Goal: Task Accomplishment & Management: Use online tool/utility

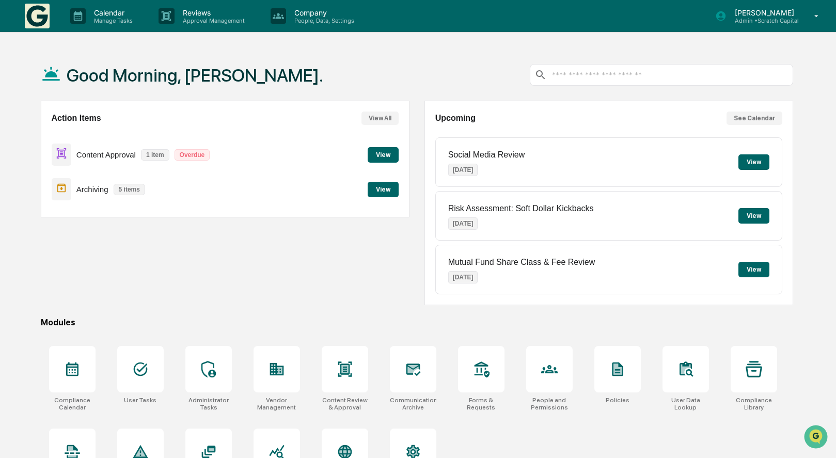
click at [385, 183] on button "View" at bounding box center [383, 189] width 31 height 15
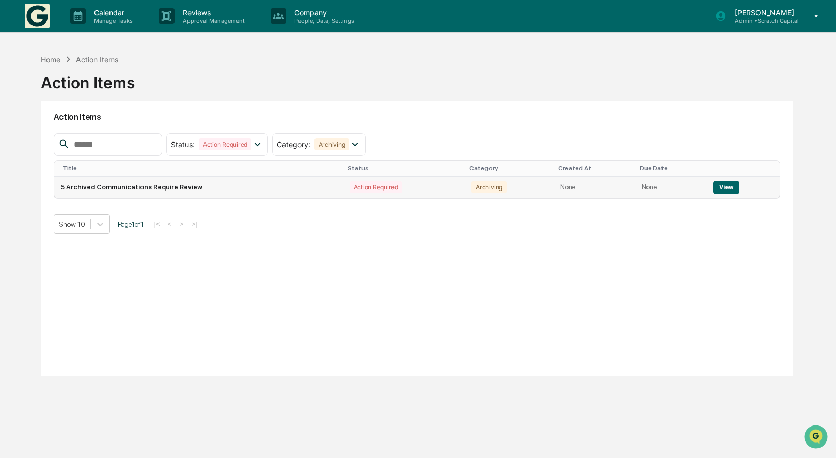
click at [713, 187] on button "View" at bounding box center [726, 187] width 26 height 13
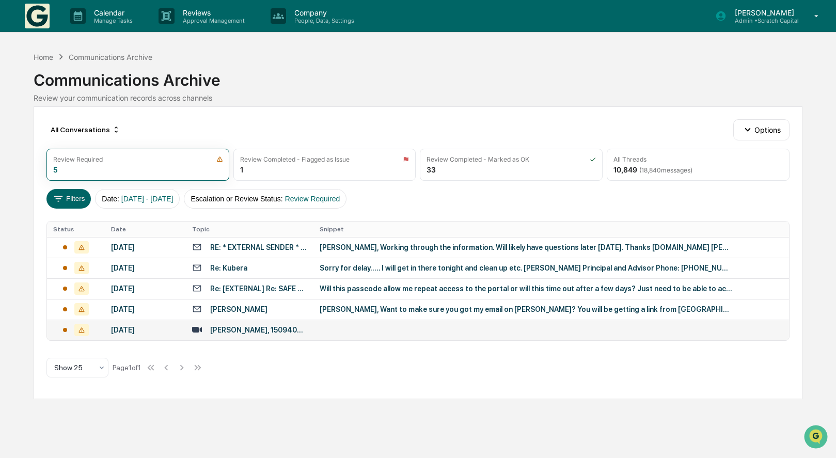
click at [338, 340] on td at bounding box center [551, 330] width 476 height 21
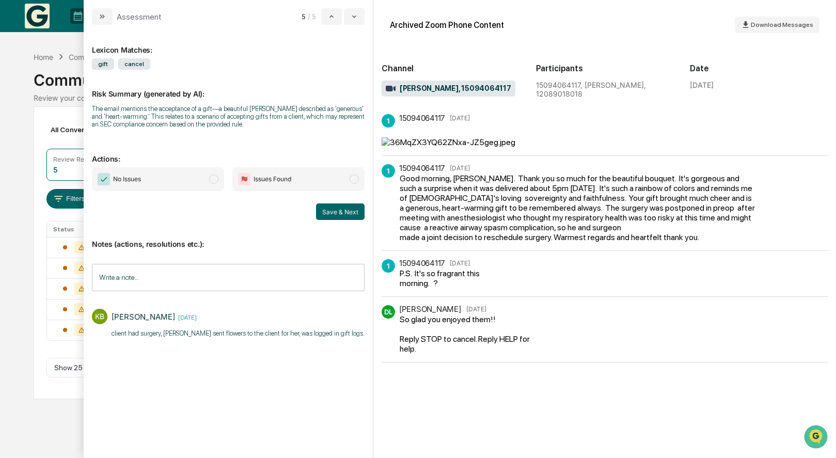
click at [190, 170] on span "No Issues" at bounding box center [158, 179] width 132 height 24
click at [316, 209] on div "Save & Next" at bounding box center [228, 211] width 273 height 17
click at [332, 209] on button "Save & Next" at bounding box center [340, 211] width 49 height 17
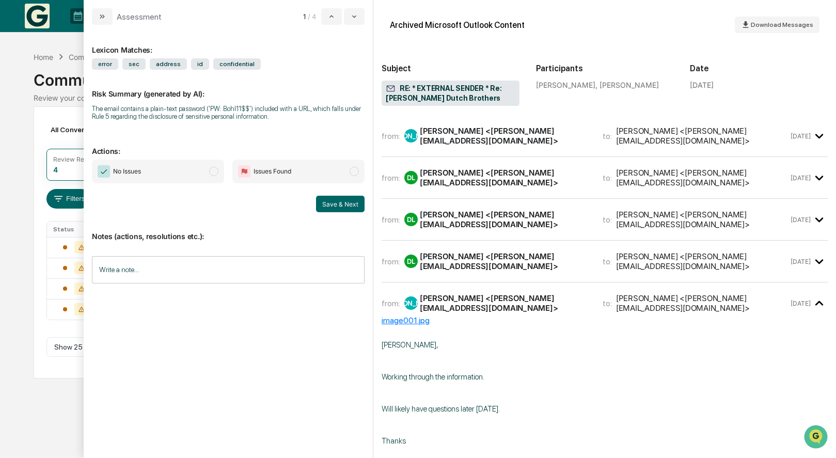
click at [459, 132] on div "[PERSON_NAME] <[PERSON_NAME][EMAIL_ADDRESS][DOMAIN_NAME]>" at bounding box center [505, 136] width 170 height 20
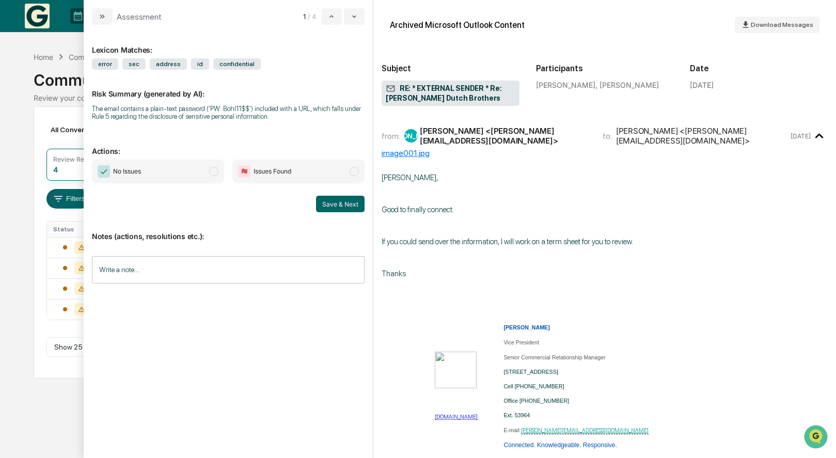
click at [467, 131] on div "[PERSON_NAME] <[PERSON_NAME][EMAIL_ADDRESS][DOMAIN_NAME]>" at bounding box center [505, 136] width 170 height 20
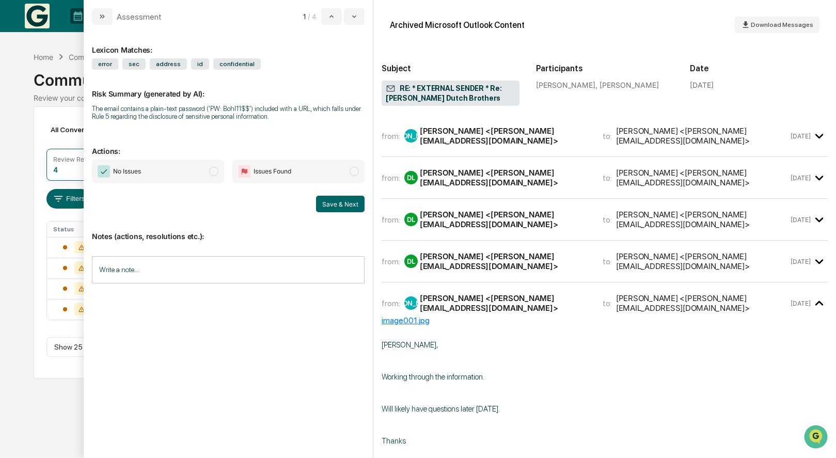
click at [471, 175] on div "[PERSON_NAME] <[PERSON_NAME][EMAIL_ADDRESS][DOMAIN_NAME]>" at bounding box center [505, 178] width 170 height 20
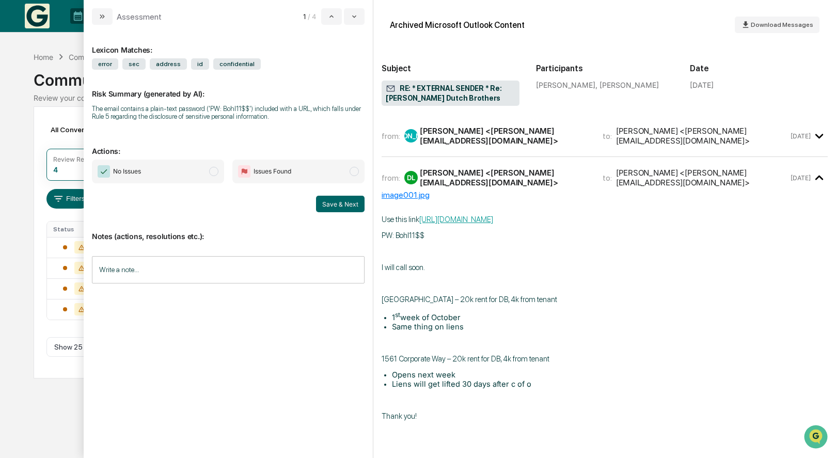
click at [471, 172] on div "[PERSON_NAME] <[PERSON_NAME][EMAIL_ADDRESS][DOMAIN_NAME]>" at bounding box center [505, 178] width 170 height 20
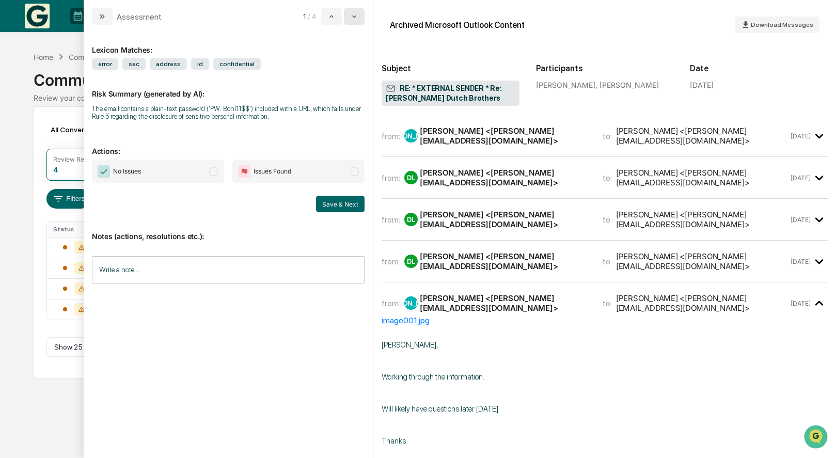
click at [357, 23] on button "modal" at bounding box center [354, 16] width 21 height 17
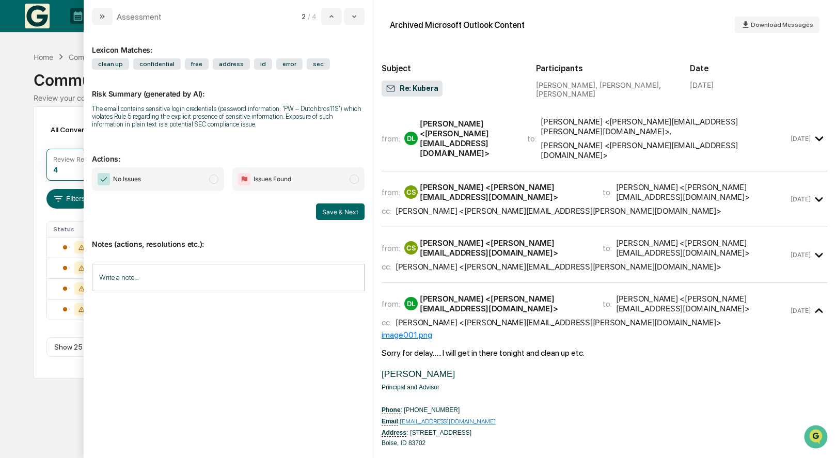
click at [503, 133] on div "[PERSON_NAME] <[PERSON_NAME][EMAIL_ADDRESS][DOMAIN_NAME]>" at bounding box center [467, 138] width 95 height 39
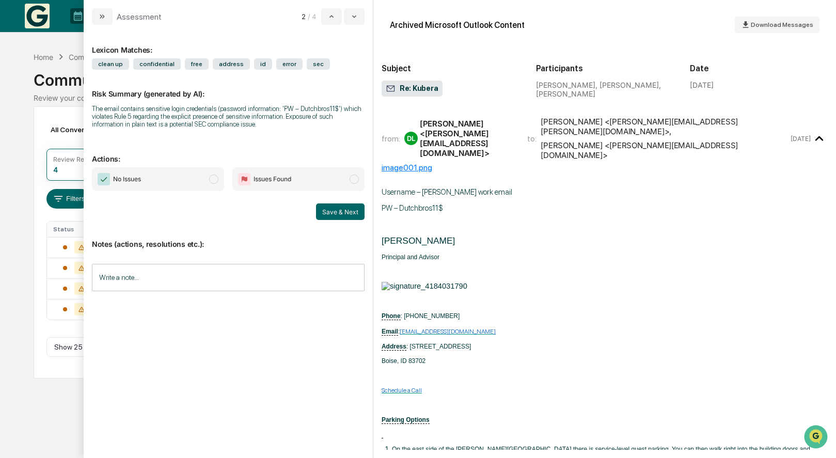
click at [503, 133] on div "[PERSON_NAME] <[PERSON_NAME][EMAIL_ADDRESS][DOMAIN_NAME]>" at bounding box center [467, 138] width 95 height 39
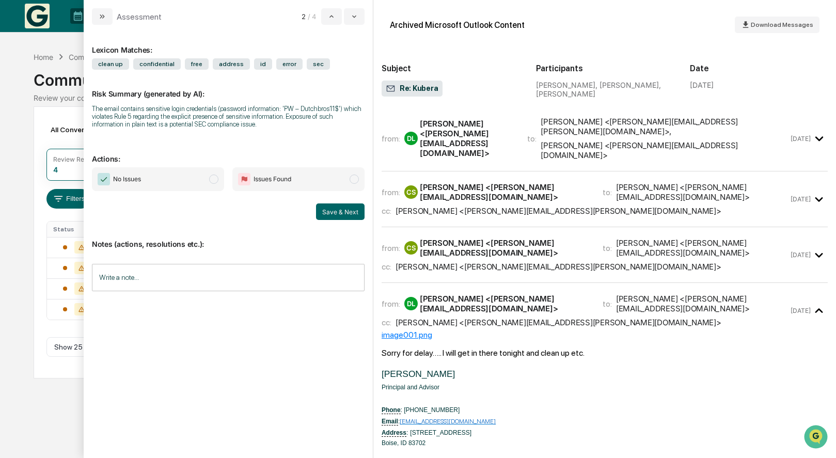
click at [498, 182] on div "[PERSON_NAME] <[PERSON_NAME][EMAIL_ADDRESS][DOMAIN_NAME]>" at bounding box center [505, 192] width 170 height 20
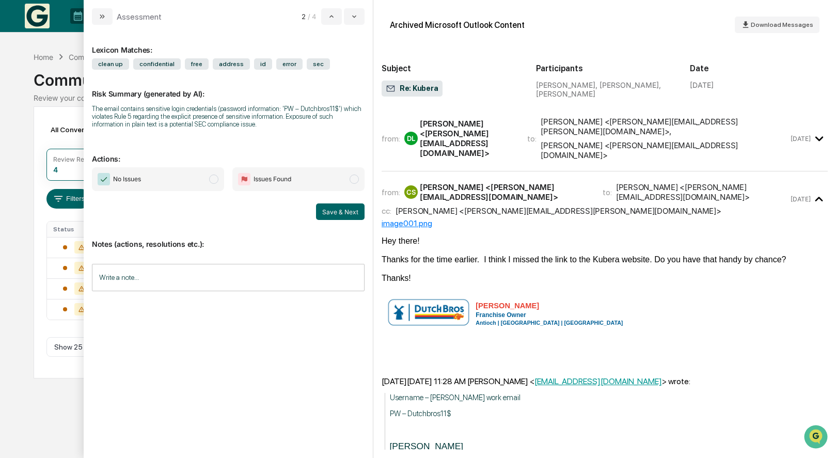
click at [498, 182] on div "[PERSON_NAME] <[PERSON_NAME][EMAIL_ADDRESS][DOMAIN_NAME]>" at bounding box center [505, 192] width 170 height 20
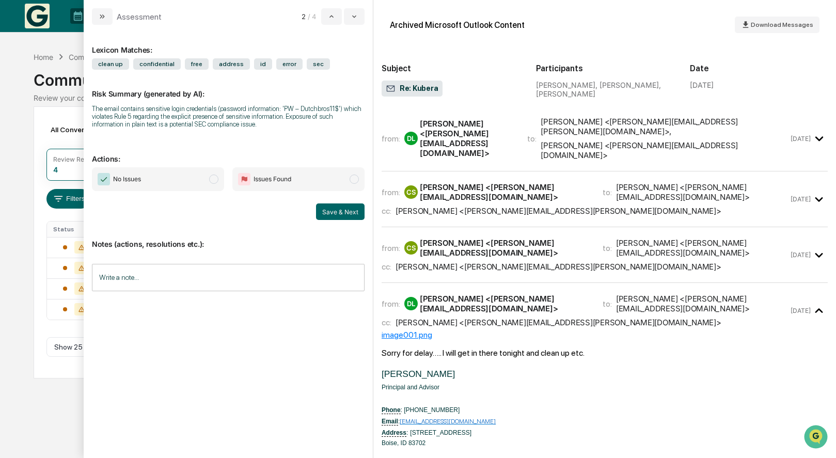
click at [497, 238] on div "[PERSON_NAME] <[PERSON_NAME][EMAIL_ADDRESS][DOMAIN_NAME]>" at bounding box center [505, 248] width 170 height 20
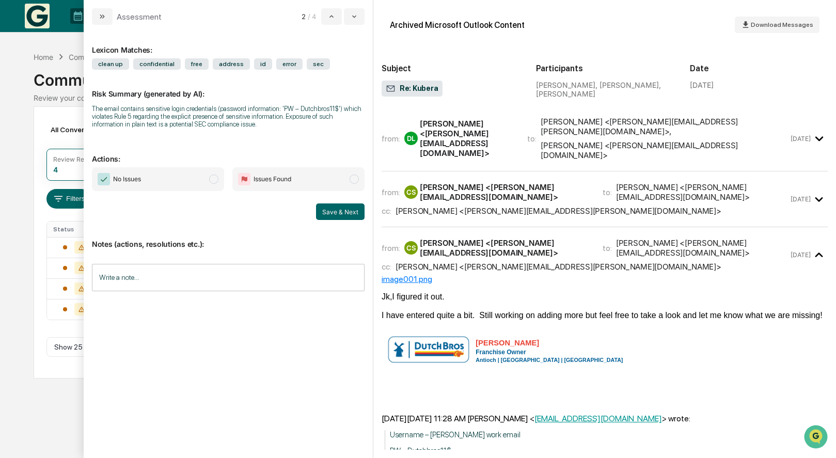
click at [497, 238] on div "[PERSON_NAME] <[PERSON_NAME][EMAIL_ADDRESS][DOMAIN_NAME]>" at bounding box center [505, 248] width 170 height 20
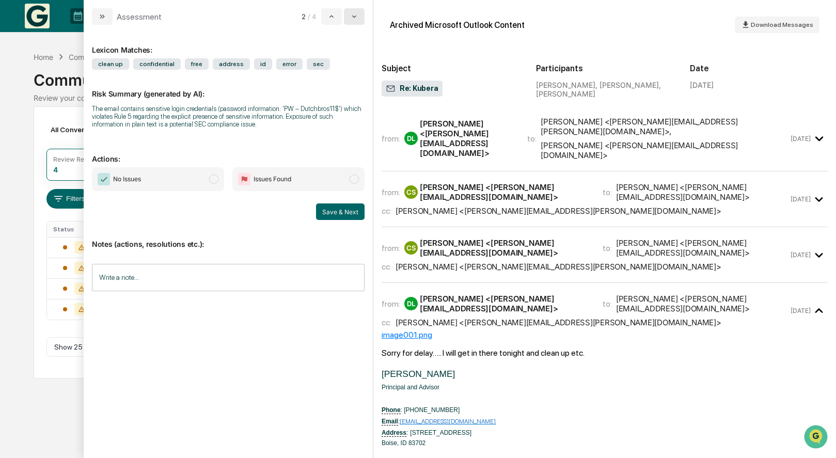
click at [358, 18] on button "modal" at bounding box center [354, 16] width 21 height 17
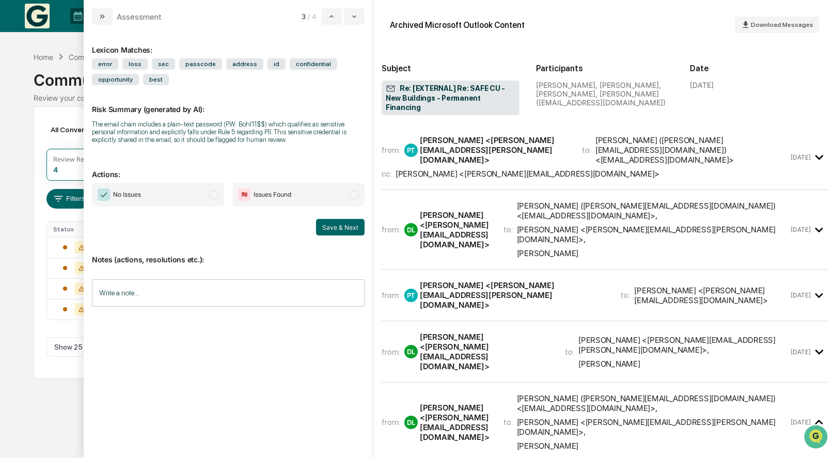
click at [447, 137] on div "[PERSON_NAME] <[PERSON_NAME][EMAIL_ADDRESS][PERSON_NAME][DOMAIN_NAME]>" at bounding box center [495, 149] width 150 height 29
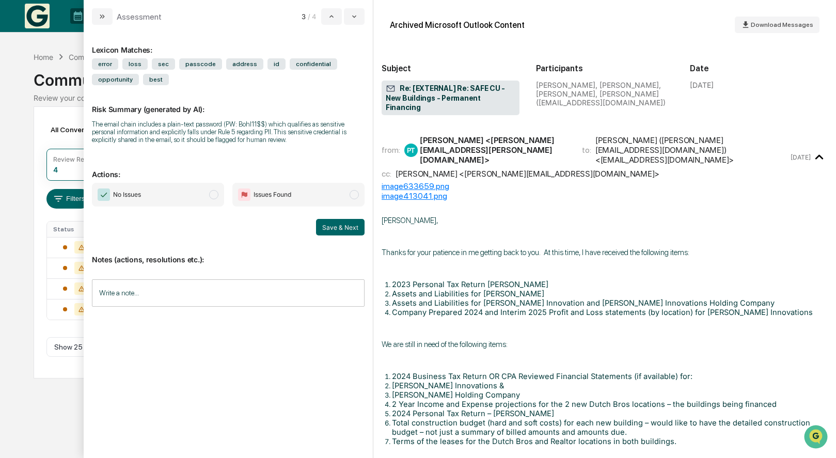
click at [447, 137] on div "[PERSON_NAME] <[PERSON_NAME][EMAIL_ADDRESS][PERSON_NAME][DOMAIN_NAME]>" at bounding box center [495, 149] width 150 height 29
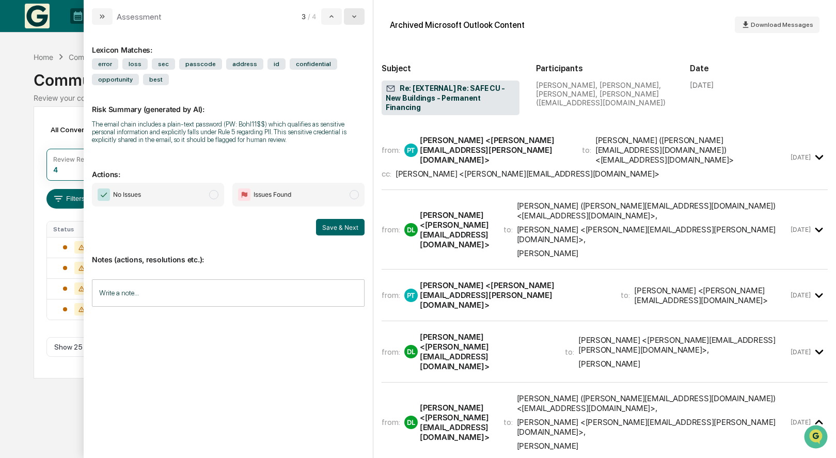
click at [352, 17] on icon "modal" at bounding box center [354, 16] width 8 height 8
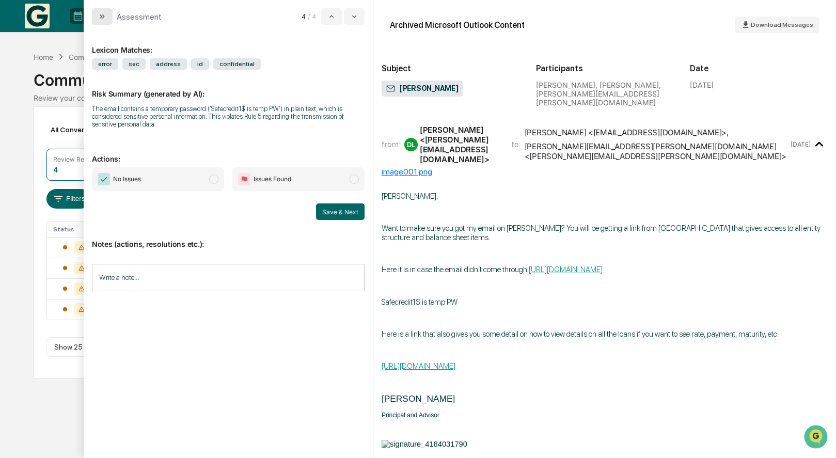
click at [97, 18] on button "modal" at bounding box center [102, 16] width 21 height 17
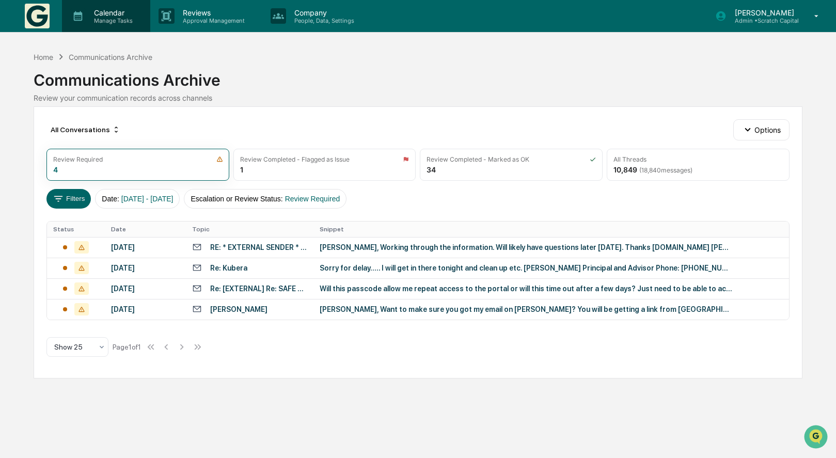
click at [129, 8] on p "Calendar" at bounding box center [112, 12] width 52 height 9
